Goal: Information Seeking & Learning: Learn about a topic

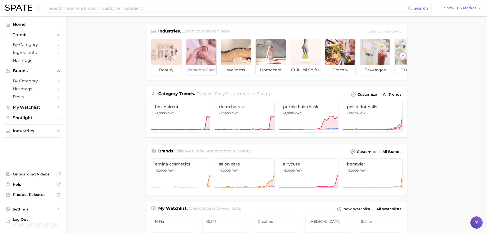
click at [206, 54] on div at bounding box center [201, 52] width 30 height 26
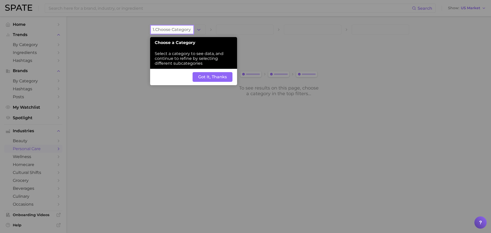
click at [220, 75] on button "Got It, Thanks" at bounding box center [213, 77] width 40 height 10
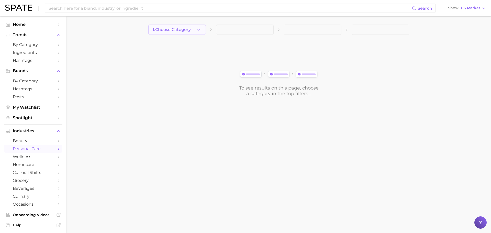
click at [198, 30] on icon "button" at bounding box center [198, 29] width 5 height 5
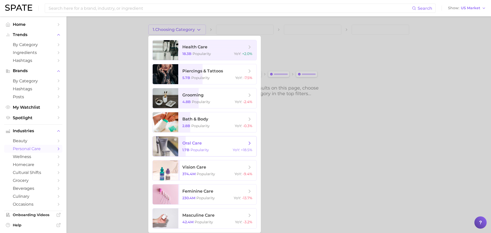
click at [200, 143] on span "oral care" at bounding box center [191, 143] width 19 height 5
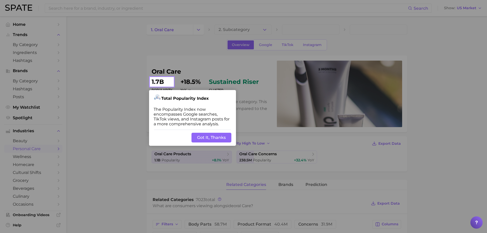
drag, startPoint x: 200, startPoint y: 134, endPoint x: 193, endPoint y: 115, distance: 21.3
click at [193, 115] on div "Step #1 Total Popularity Index The Popularity Index now encompasses Google sear…" at bounding box center [192, 118] width 87 height 56
click at [208, 138] on button "Got It, Thanks" at bounding box center [212, 138] width 40 height 10
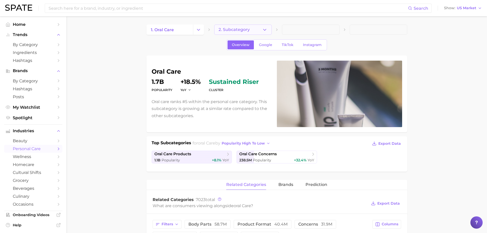
click at [252, 31] on button "2. Subcategory" at bounding box center [243, 30] width 58 height 10
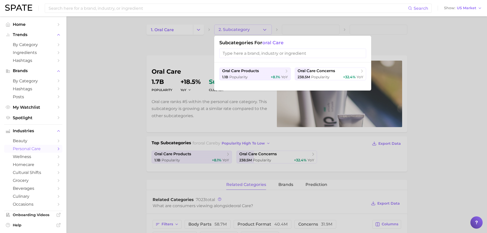
drag, startPoint x: 257, startPoint y: 76, endPoint x: 257, endPoint y: 85, distance: 9.5
click at [257, 85] on div "oral care products 1.1b Popularity +8.1% YoY oral care concerns 238.5m Populari…" at bounding box center [292, 76] width 157 height 28
click at [328, 75] on span "Popularity" at bounding box center [320, 77] width 18 height 5
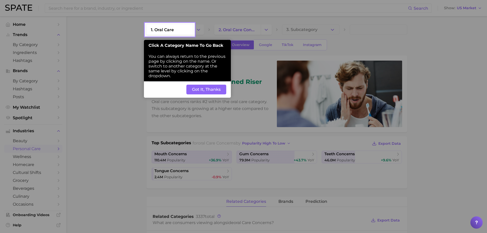
click at [212, 89] on button "Got It, Thanks" at bounding box center [206, 90] width 40 height 10
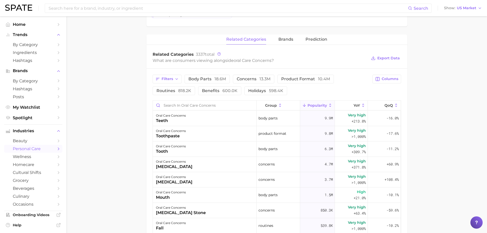
scroll to position [179, 0]
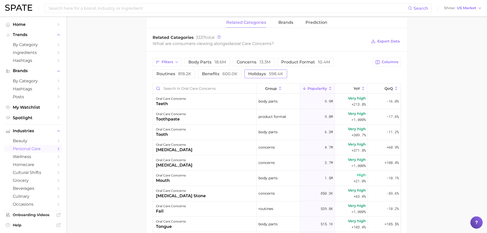
click at [256, 75] on span "holidays 598.4k" at bounding box center [265, 74] width 35 height 4
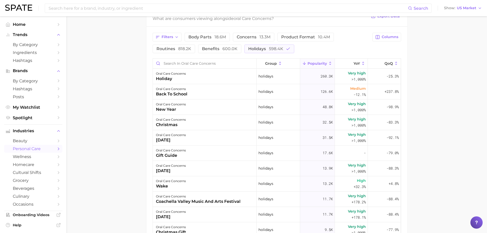
scroll to position [115, 0]
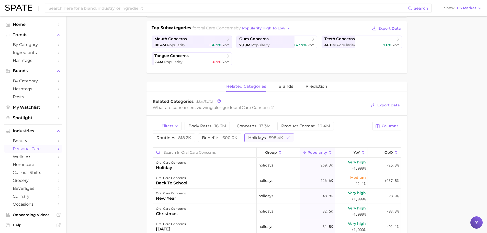
click at [286, 139] on icon "button" at bounding box center [288, 138] width 5 height 5
click at [313, 126] on span "product format 10.4m" at bounding box center [305, 126] width 49 height 4
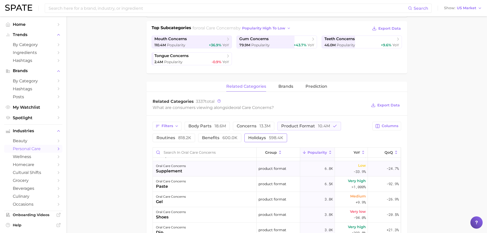
scroll to position [0, 0]
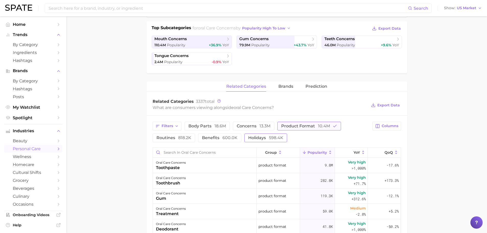
click at [331, 125] on button "product format 10.4m" at bounding box center [309, 126] width 64 height 9
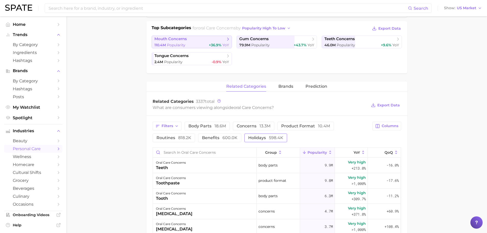
click at [196, 44] on div "110.4m Popularity +36.9% YoY" at bounding box center [191, 45] width 75 height 5
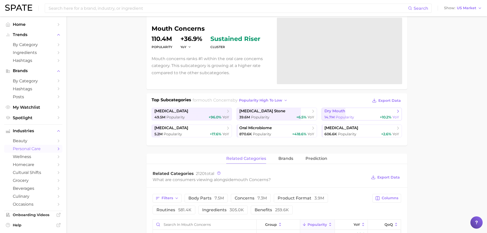
scroll to position [60, 0]
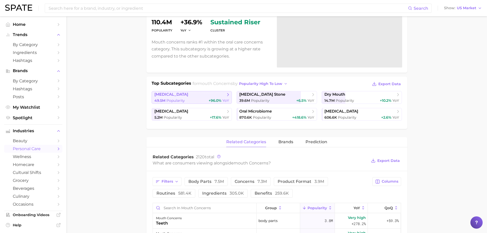
click at [167, 99] on span "Popularity" at bounding box center [175, 100] width 18 height 5
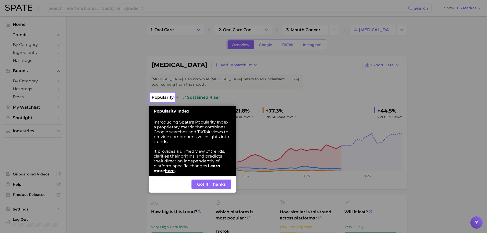
click at [220, 185] on button "Got It, Thanks" at bounding box center [212, 184] width 40 height 10
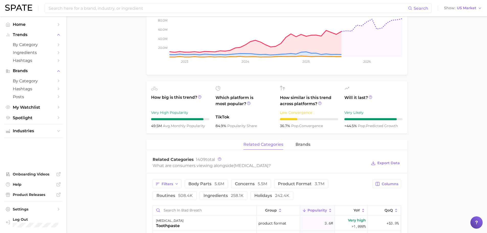
scroll to position [119, 0]
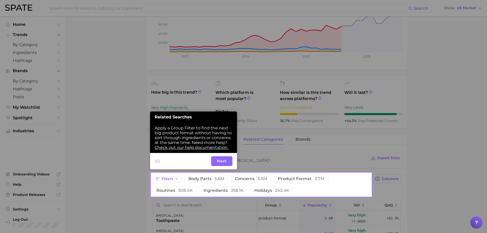
click at [223, 162] on button "Next" at bounding box center [221, 161] width 21 height 10
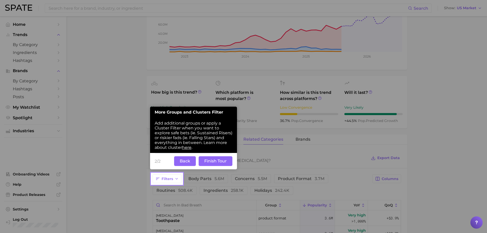
click at [223, 162] on button "Finish Tour" at bounding box center [216, 161] width 34 height 10
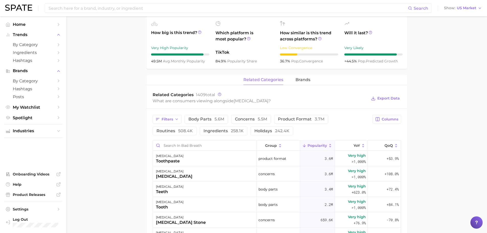
scroll to position [239, 0]
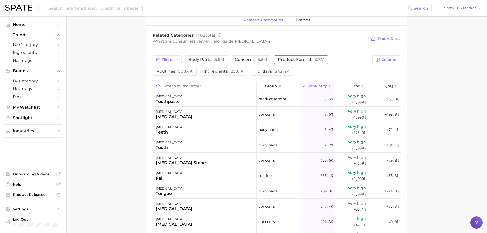
click at [305, 58] on span "product format 3.7m" at bounding box center [301, 60] width 47 height 4
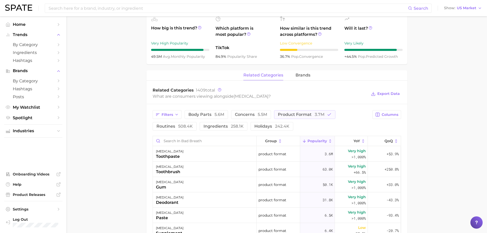
scroll to position [172, 0]
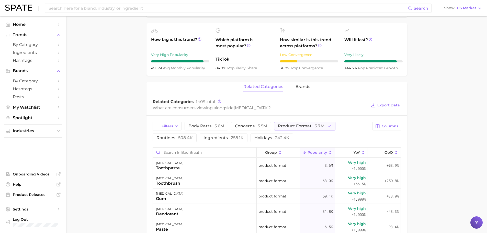
click at [327, 124] on icon "button" at bounding box center [329, 126] width 5 height 5
click at [306, 85] on span "brands" at bounding box center [303, 86] width 15 height 5
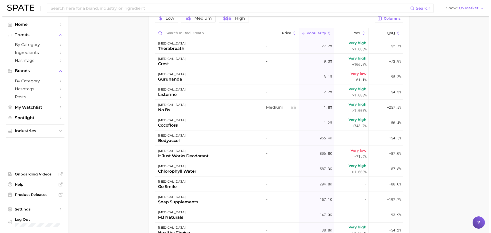
scroll to position [220, 0]
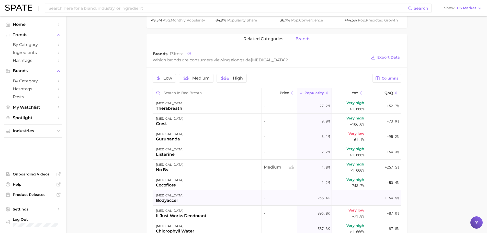
click at [166, 196] on div "[MEDICAL_DATA]" at bounding box center [170, 195] width 28 height 6
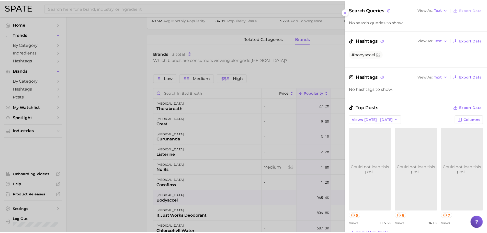
scroll to position [0, 0]
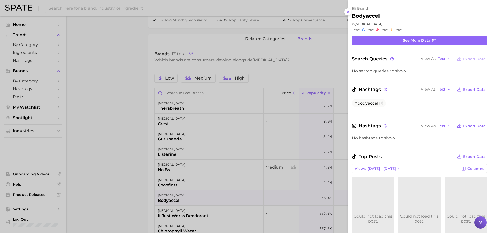
drag, startPoint x: 347, startPoint y: 10, endPoint x: 342, endPoint y: 6, distance: 6.5
click at [347, 10] on icon at bounding box center [348, 12] width 4 height 4
